Goal: Information Seeking & Learning: Learn about a topic

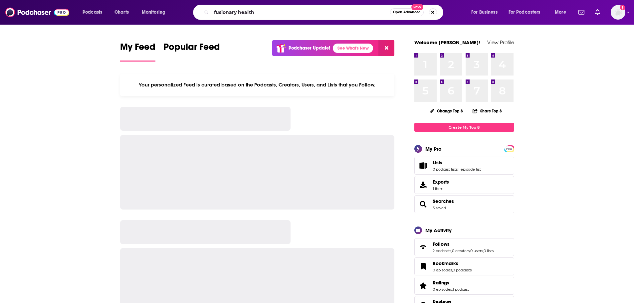
type input "fusionary health"
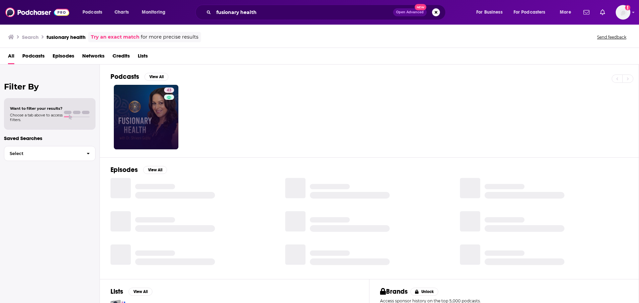
click at [153, 123] on link "43" at bounding box center [146, 117] width 65 height 65
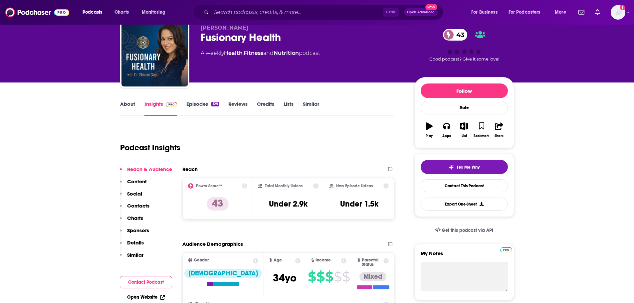
scroll to position [33, 0]
